Goal: Use online tool/utility: Utilize a website feature to perform a specific function

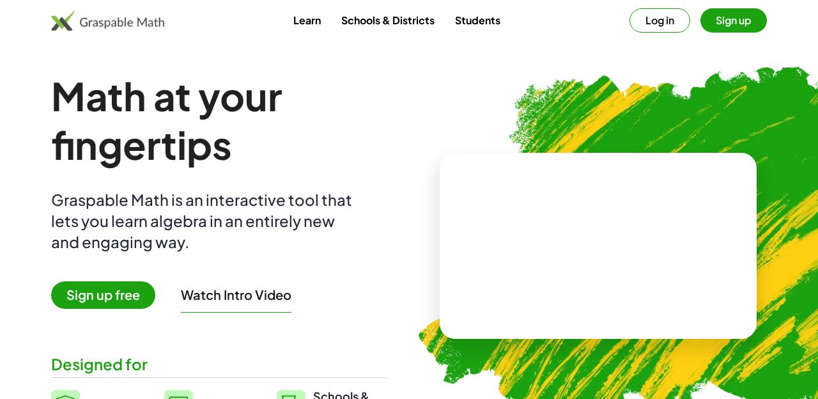
click at [118, 288] on span "Sign up free" at bounding box center [103, 294] width 104 height 27
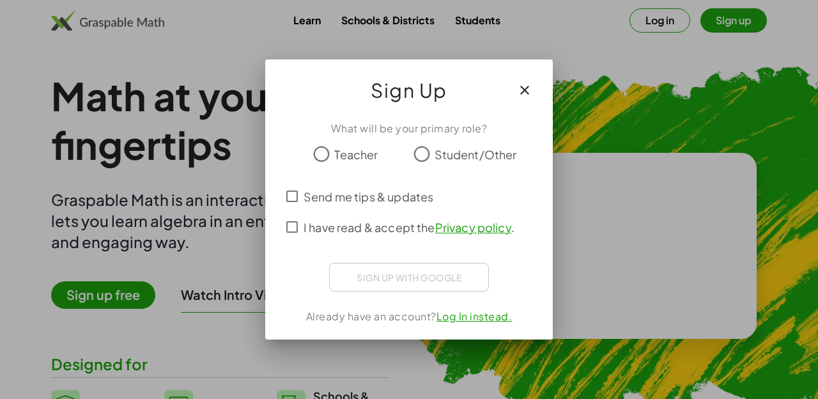
click at [357, 22] on div at bounding box center [409, 199] width 818 height 399
click at [527, 90] on icon "button" at bounding box center [524, 89] width 15 height 15
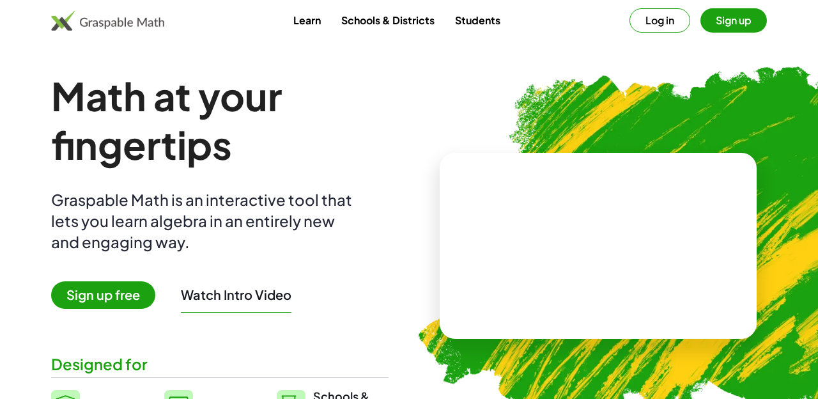
click at [661, 21] on button "Log in" at bounding box center [659, 20] width 61 height 24
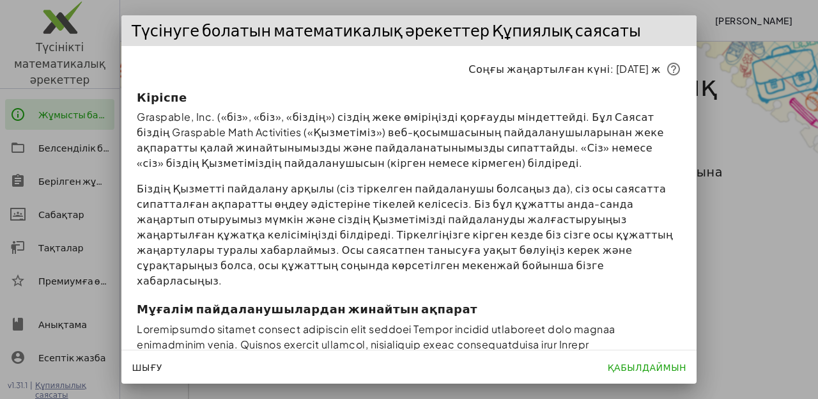
click at [640, 366] on font "қабылдаймын" at bounding box center [647, 367] width 79 height 12
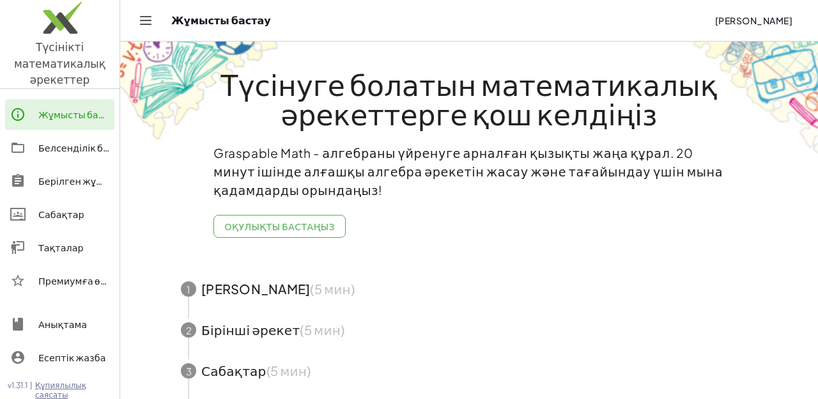
click at [143, 25] on icon "Навигацияны ауыстырып қосу" at bounding box center [145, 20] width 15 height 15
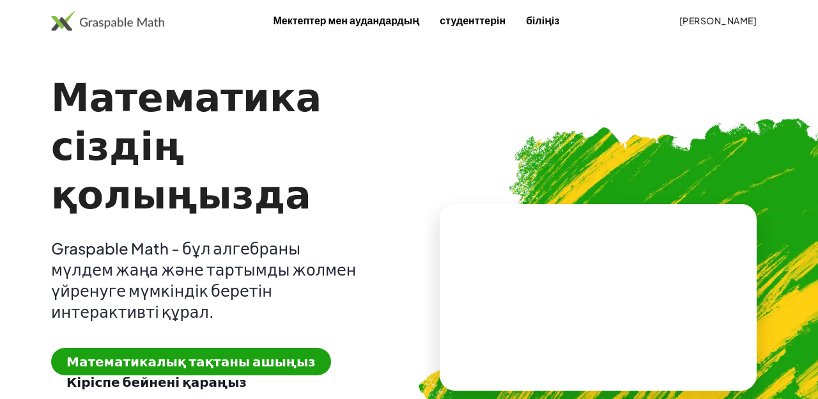
click at [204, 353] on font "Математикалық тақтаны ашыңыз" at bounding box center [190, 361] width 249 height 16
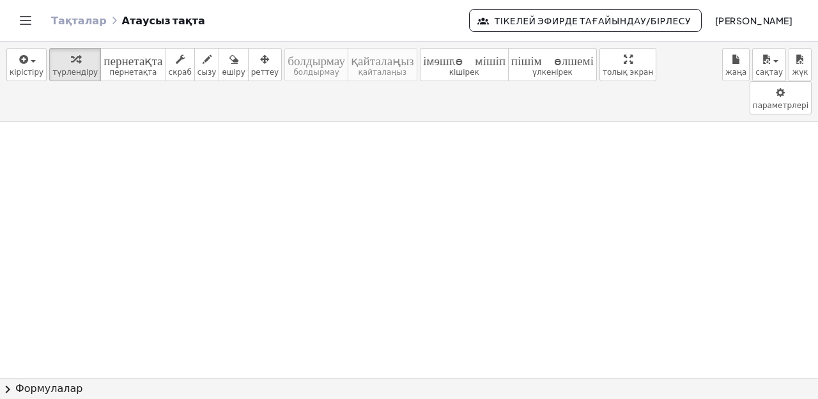
click at [555, 23] on font "Тікелей эфирде тағайындау/бірлесу" at bounding box center [593, 21] width 196 height 12
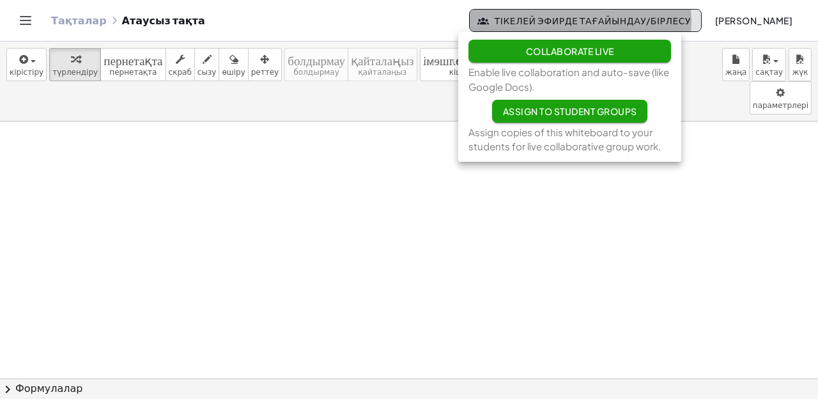
click at [559, 26] on button "Тікелей эфирде тағайындау/бірлесу" at bounding box center [585, 20] width 233 height 23
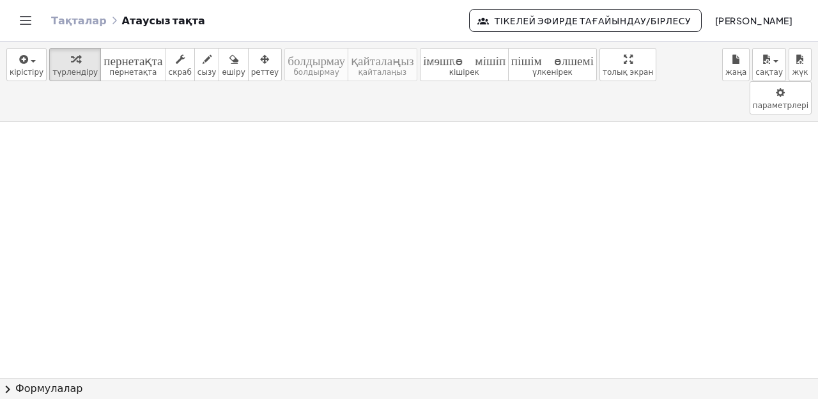
click at [562, 30] on button "Тікелей эфирде тағайындау/бірлесу" at bounding box center [585, 20] width 233 height 23
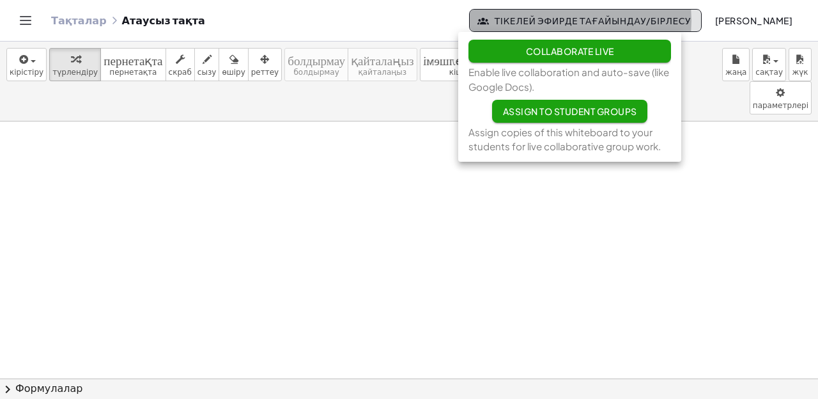
click at [564, 29] on button "Тікелей эфирде тағайындау/бірлесу" at bounding box center [585, 20] width 233 height 23
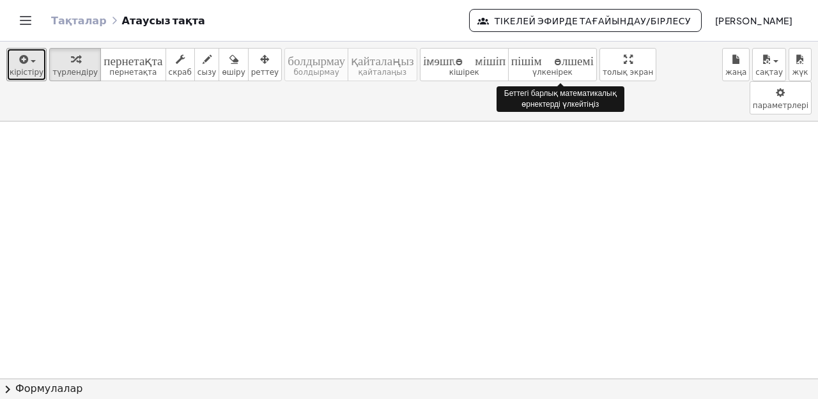
click at [25, 62] on icon "button" at bounding box center [23, 59] width 12 height 15
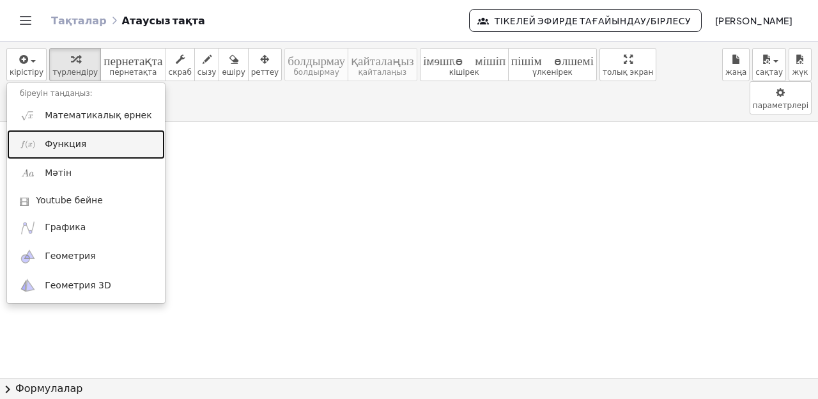
click at [65, 146] on font "Функция" at bounding box center [66, 144] width 42 height 10
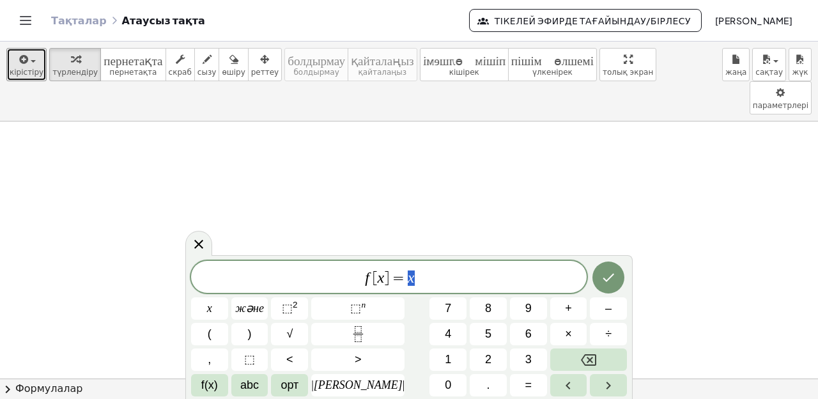
click at [37, 76] on font "кірістіру" at bounding box center [27, 72] width 34 height 9
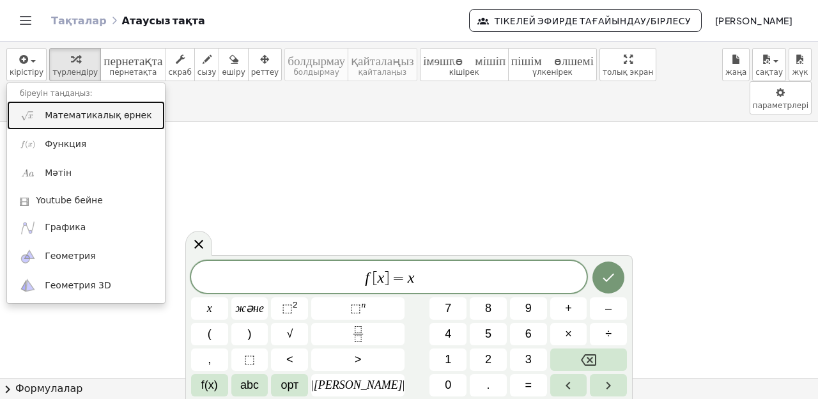
click at [48, 113] on font "Математикалық өрнек" at bounding box center [98, 115] width 107 height 10
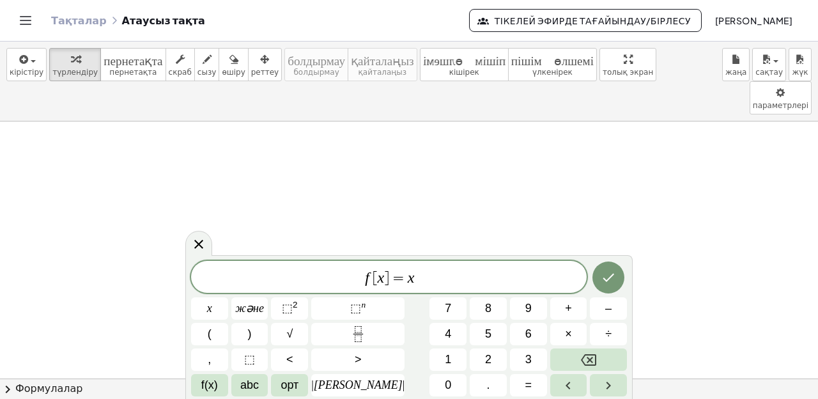
click at [581, 357] on icon "Backspace" at bounding box center [588, 359] width 15 height 15
click at [583, 359] on icon "Backspace" at bounding box center [588, 360] width 15 height 12
click at [581, 359] on icon "Backspace" at bounding box center [588, 359] width 15 height 15
click at [581, 360] on icon "Backspace" at bounding box center [588, 359] width 15 height 15
click at [582, 363] on icon "Backspace" at bounding box center [588, 359] width 15 height 15
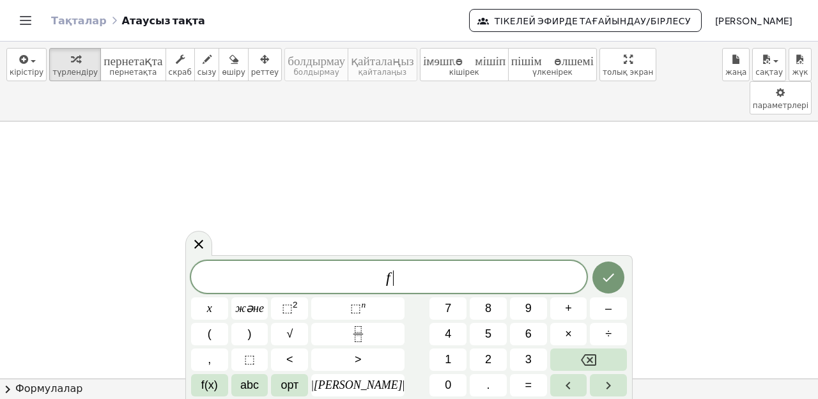
click at [582, 363] on icon "Backspace" at bounding box center [588, 359] width 15 height 15
click at [584, 361] on icon "Backspace" at bounding box center [588, 359] width 15 height 15
click at [582, 361] on icon "Backspace" at bounding box center [588, 360] width 15 height 12
click at [581, 362] on icon "Backspace" at bounding box center [588, 359] width 15 height 15
click at [485, 357] on font "2" at bounding box center [488, 359] width 6 height 13
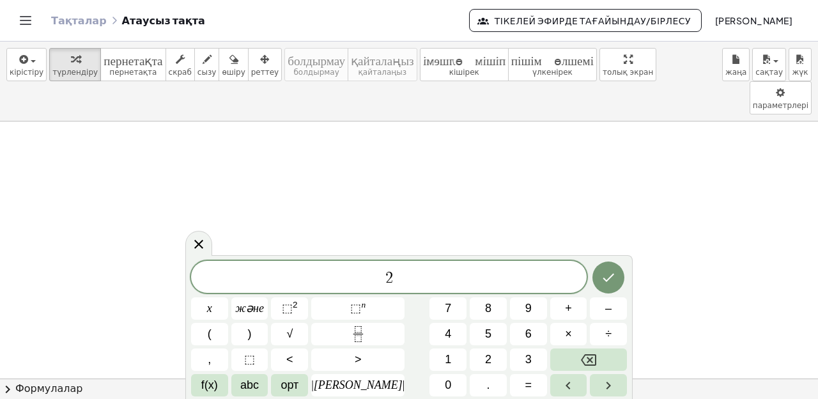
click at [220, 328] on button "(" at bounding box center [209, 334] width 37 height 22
click at [217, 305] on button "x" at bounding box center [209, 308] width 37 height 22
click at [565, 305] on font "+" at bounding box center [568, 308] width 7 height 13
click at [485, 328] on font "5" at bounding box center [488, 333] width 6 height 13
click at [265, 330] on button ")" at bounding box center [249, 334] width 37 height 22
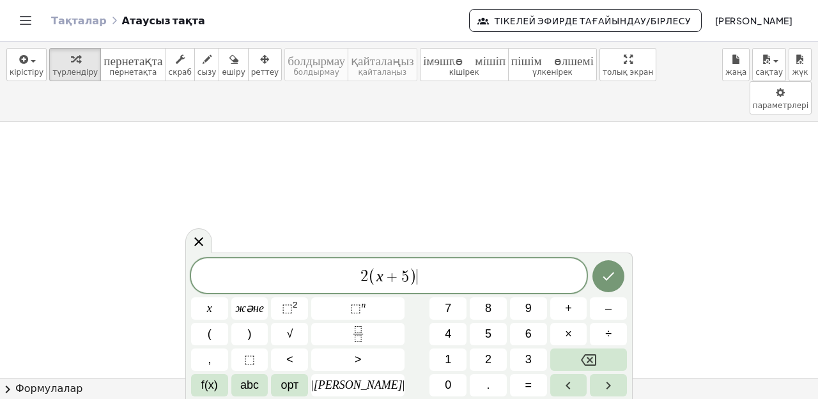
click at [425, 274] on span "2 ( x + 5 ) ​" at bounding box center [389, 276] width 396 height 21
click at [525, 384] on font "=" at bounding box center [528, 384] width 7 height 13
click at [485, 327] on font "5" at bounding box center [488, 333] width 6 height 13
click at [429, 374] on button "0" at bounding box center [447, 385] width 37 height 22
click at [605, 277] on icon "Дайын" at bounding box center [609, 276] width 12 height 8
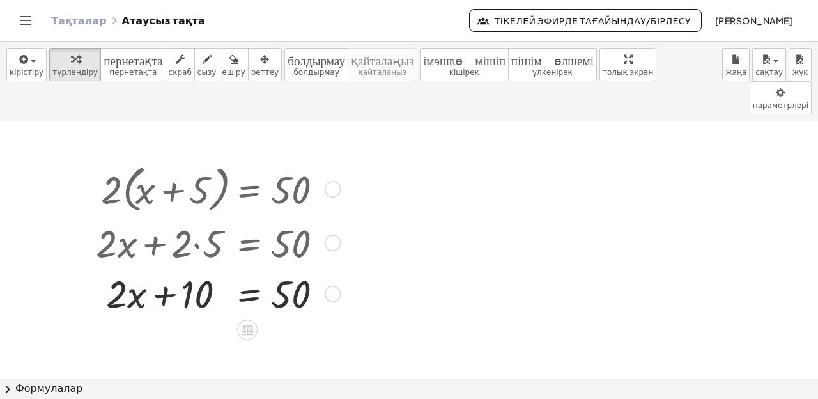
click at [180, 217] on div at bounding box center [215, 242] width 253 height 51
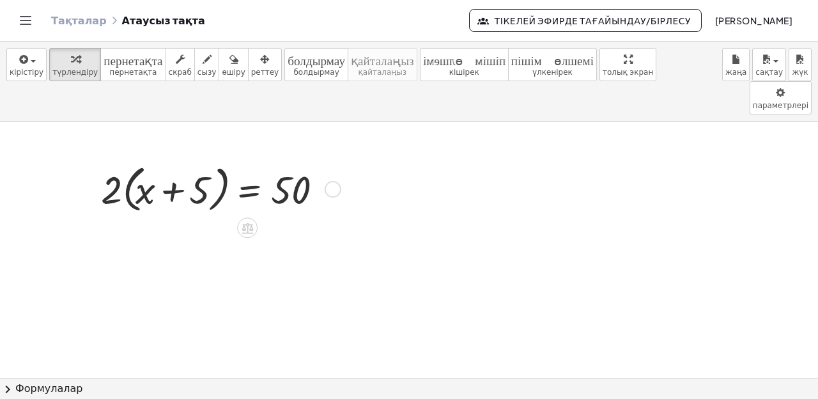
click at [247, 223] on icon at bounding box center [248, 228] width 12 height 11
click at [199, 221] on font "+" at bounding box center [196, 228] width 8 height 14
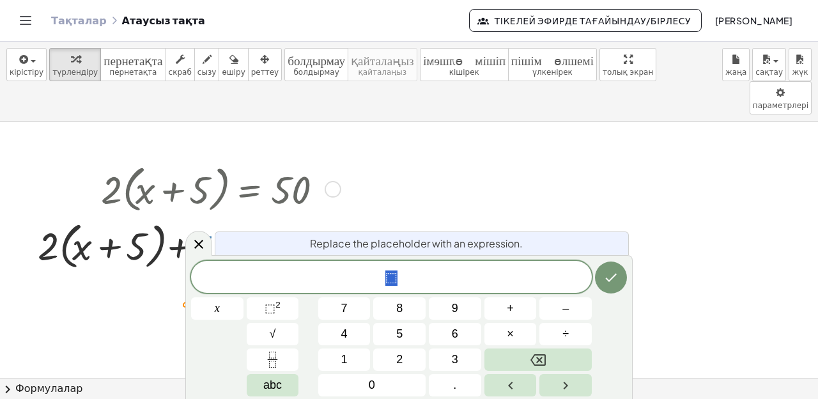
click at [406, 329] on button "5" at bounding box center [399, 334] width 52 height 22
click at [536, 360] on icon "Backspace" at bounding box center [537, 359] width 15 height 15
click at [343, 331] on span "4" at bounding box center [344, 333] width 6 height 17
click at [613, 272] on icon "Дайын" at bounding box center [610, 277] width 15 height 15
